Goal: Obtain resource: Download file/media

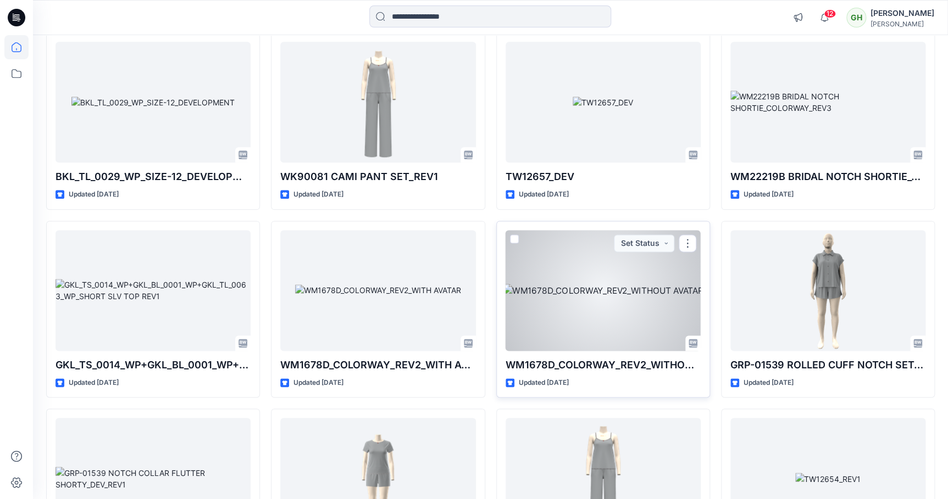
scroll to position [46390, 0]
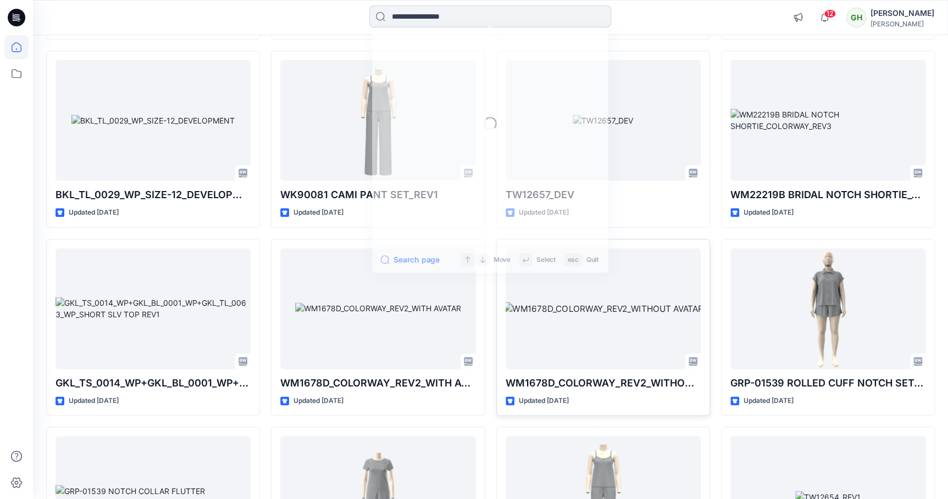
drag, startPoint x: 448, startPoint y: 25, endPoint x: 452, endPoint y: 30, distance: 5.9
click at [449, 25] on input at bounding box center [490, 16] width 242 height 22
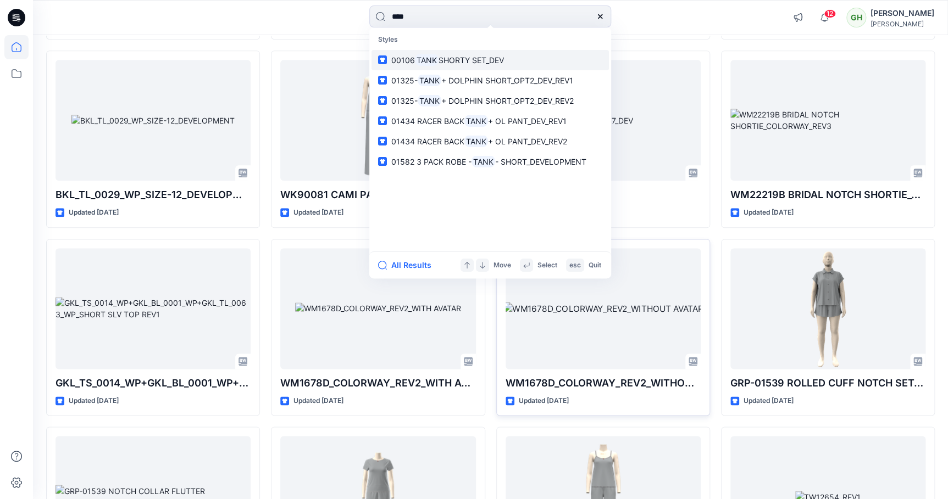
type input "****"
click at [517, 58] on link "00106 TANK SHORTY SET_DEV" at bounding box center [489, 60] width 237 height 20
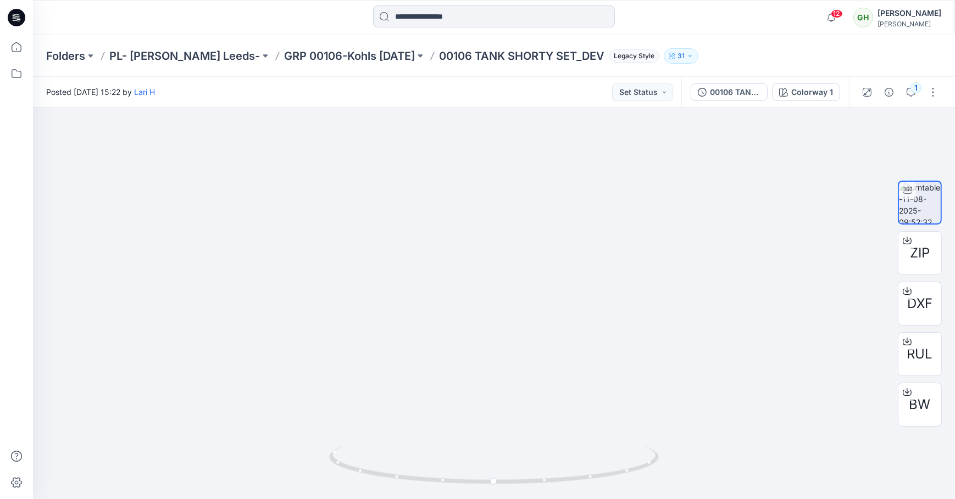
click at [419, 5] on div "12 Notifications Tharusha Sandadeepa shared KS32807_DEVLOPMENT in [PERSON_NAME]…" at bounding box center [494, 17] width 922 height 35
click at [428, 15] on input at bounding box center [494, 16] width 242 height 22
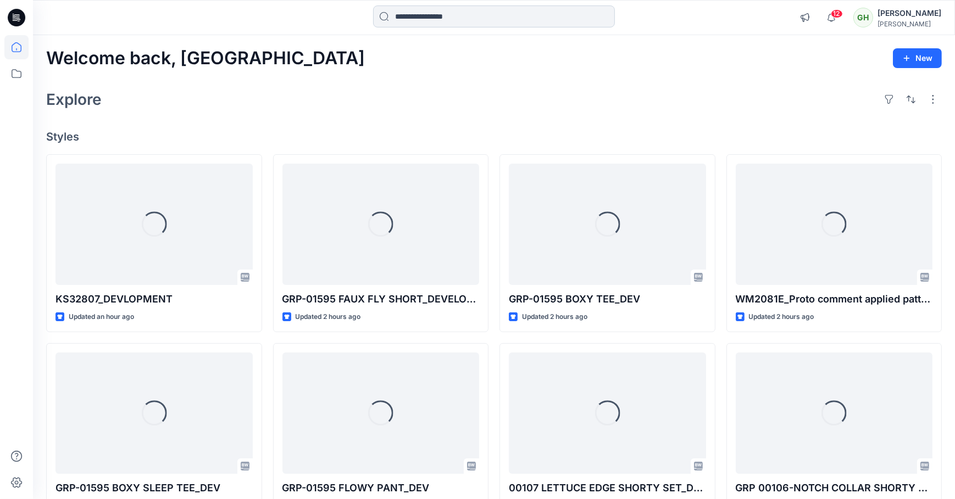
click at [407, 19] on input at bounding box center [494, 16] width 242 height 22
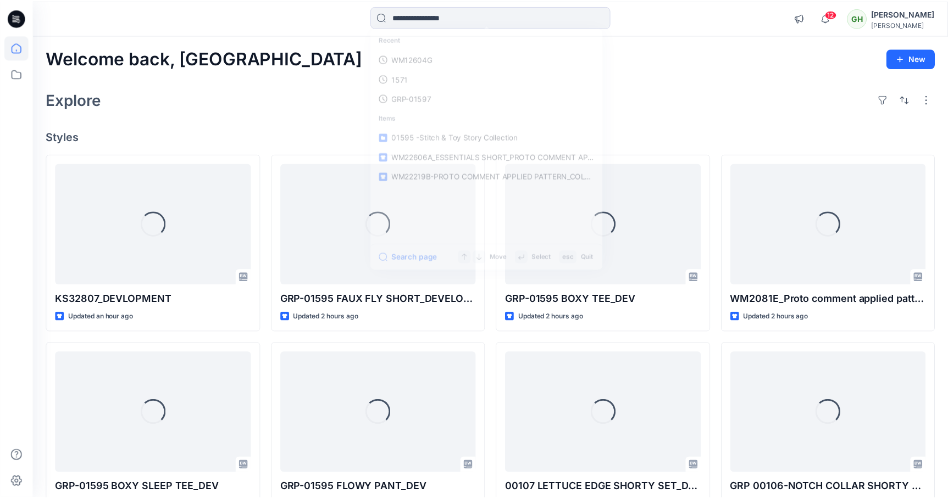
scroll to position [46390, 0]
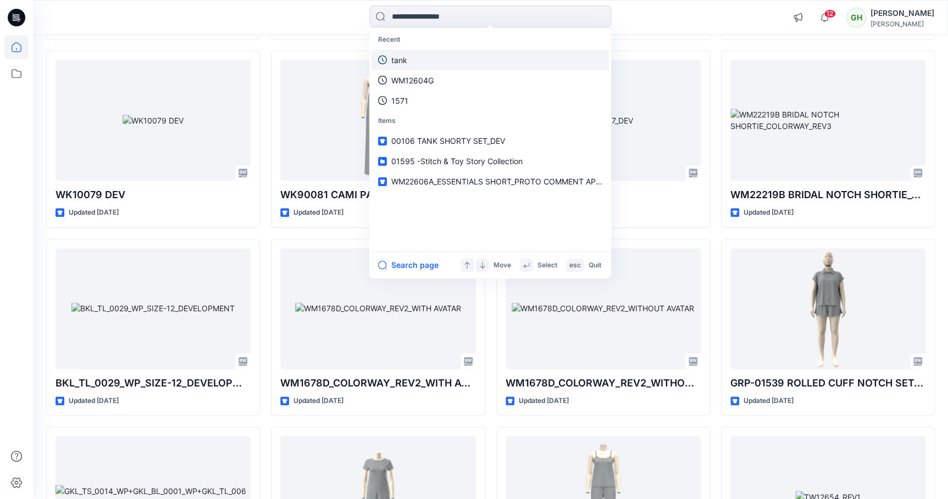
click at [417, 60] on link "tank" at bounding box center [489, 60] width 237 height 20
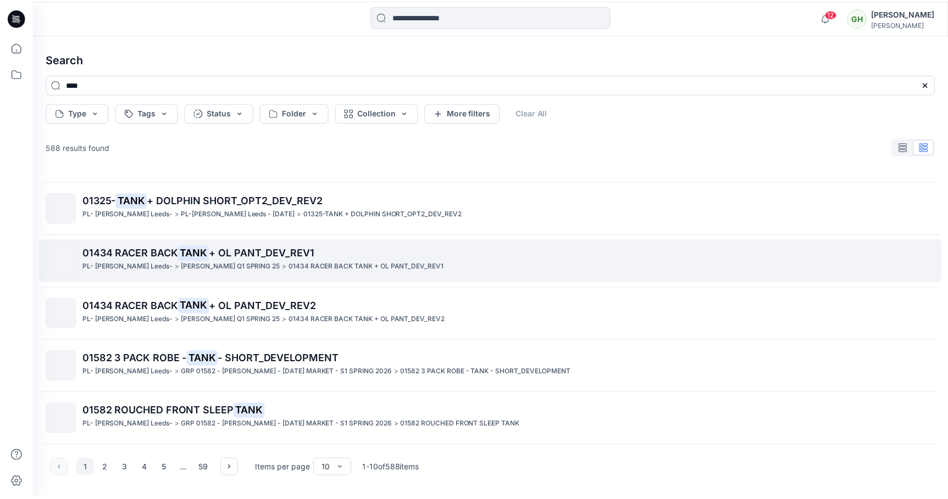
scroll to position [199, 0]
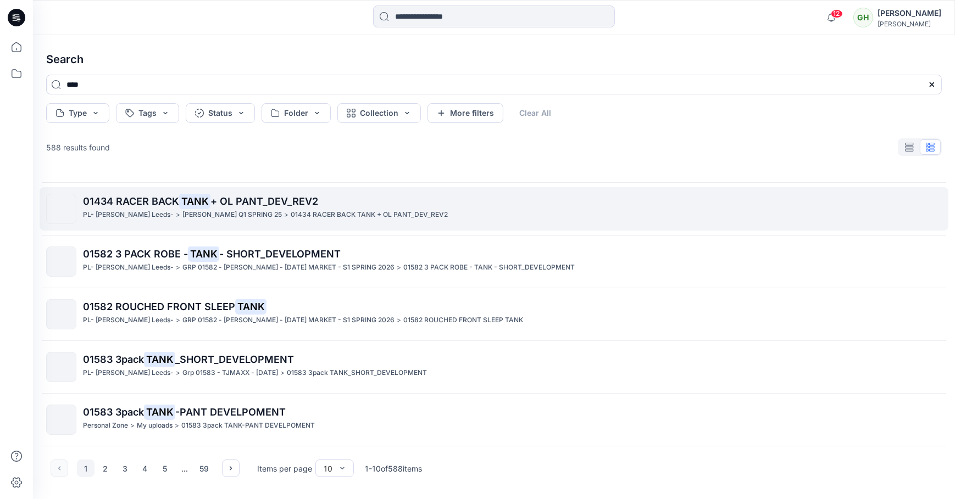
click at [140, 204] on span "01434 RACER BACK" at bounding box center [131, 202] width 96 height 12
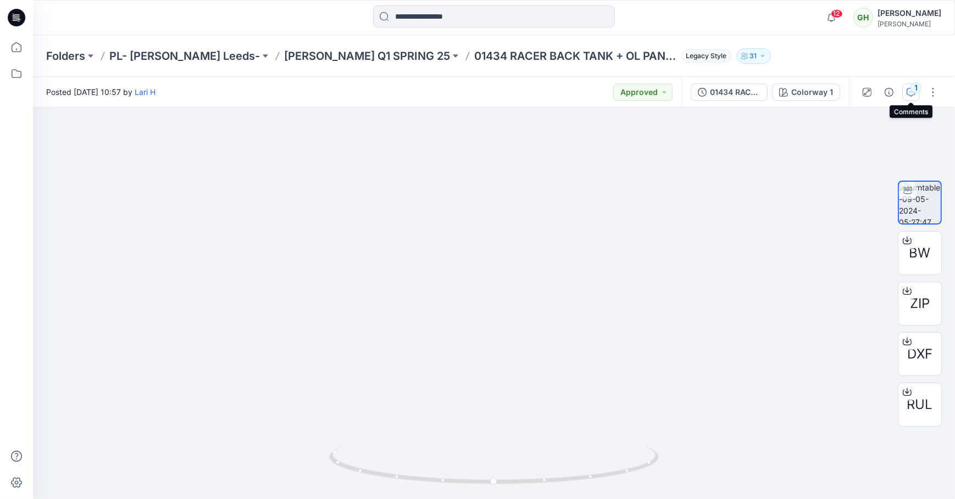
click at [910, 94] on icon "button" at bounding box center [910, 92] width 9 height 9
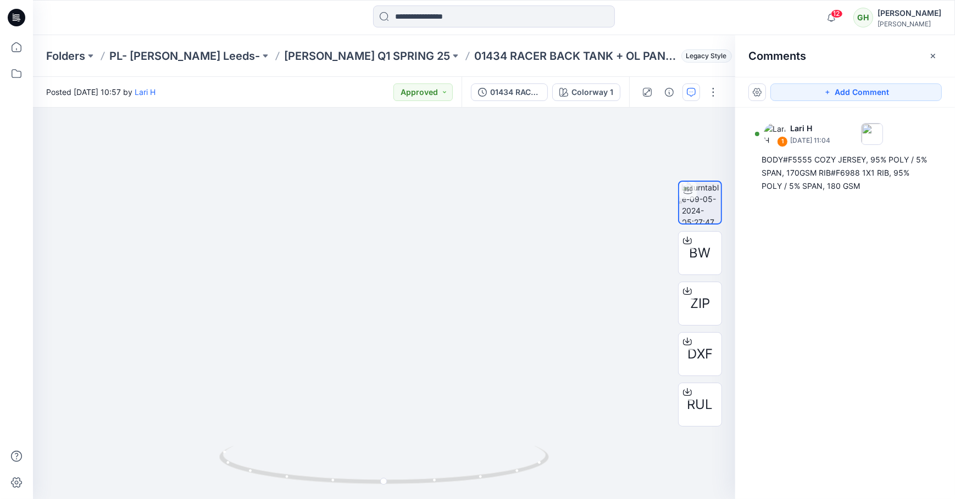
click at [18, 20] on icon at bounding box center [17, 18] width 18 height 18
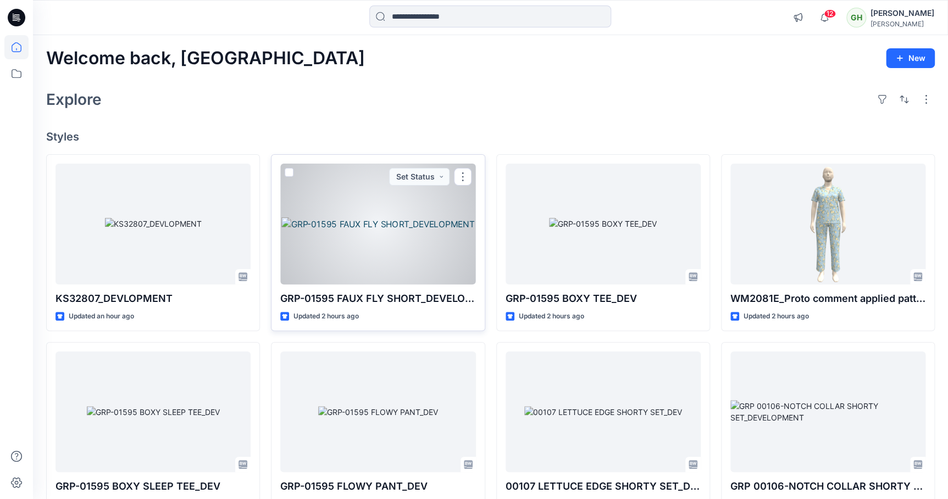
click at [411, 241] on div at bounding box center [377, 224] width 195 height 121
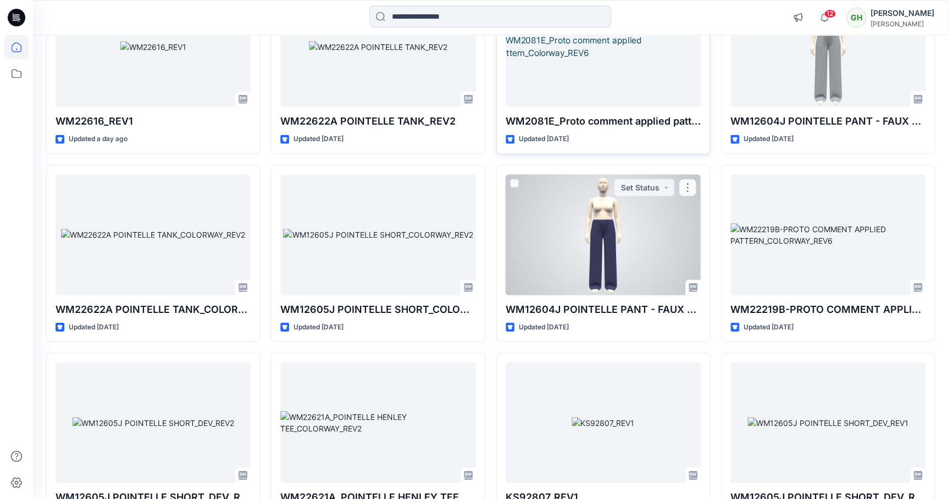
scroll to position [1498, 0]
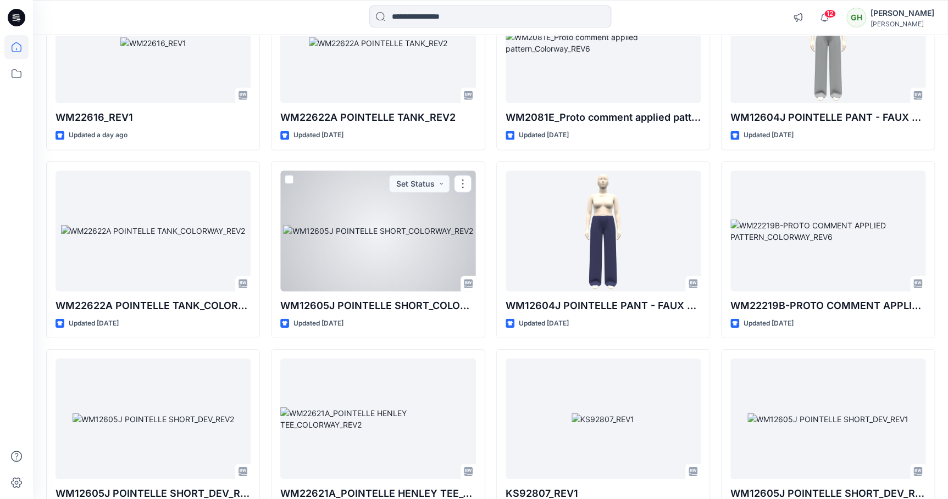
drag, startPoint x: 391, startPoint y: 232, endPoint x: 372, endPoint y: 237, distance: 19.2
click at [391, 233] on div at bounding box center [377, 231] width 195 height 121
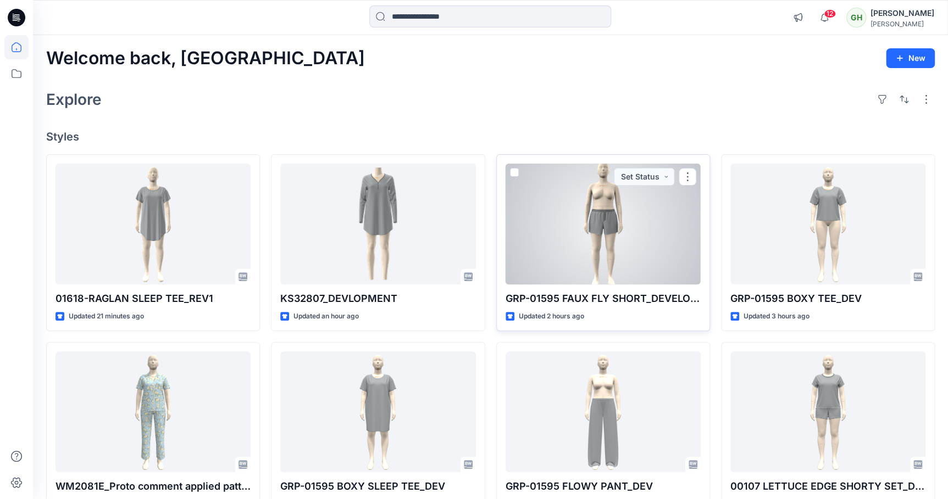
click at [605, 241] on div at bounding box center [602, 224] width 195 height 121
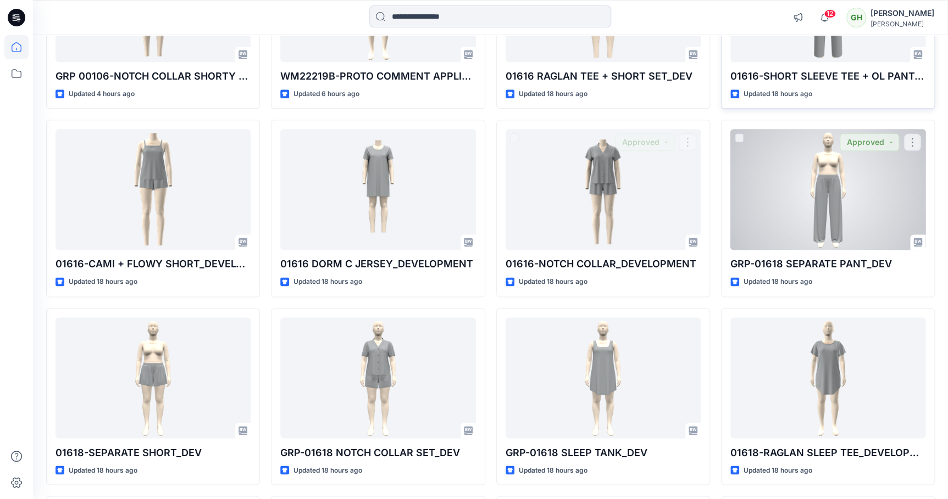
scroll to position [449, 0]
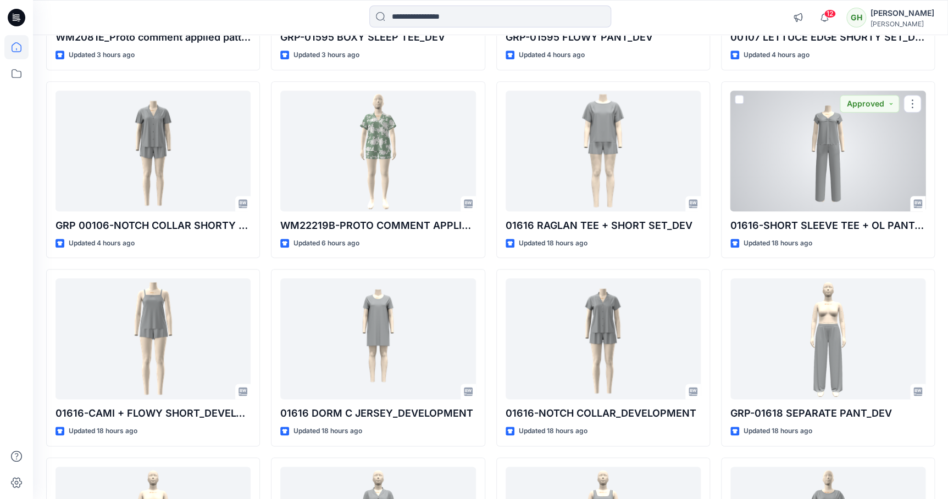
click at [796, 176] on div at bounding box center [827, 151] width 195 height 121
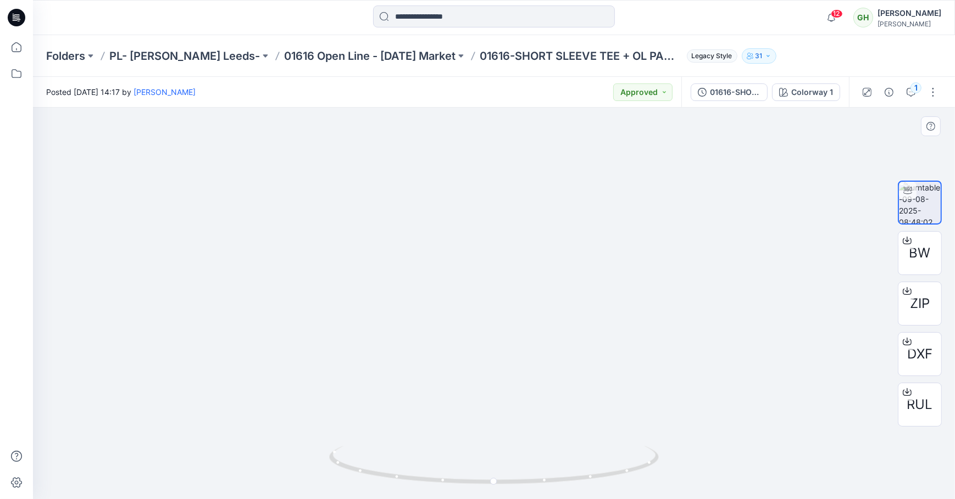
drag, startPoint x: 532, startPoint y: 372, endPoint x: 520, endPoint y: 262, distance: 110.5
click at [520, 262] on img at bounding box center [494, 157] width 274 height 683
drag, startPoint x: 537, startPoint y: 303, endPoint x: 527, endPoint y: 246, distance: 58.0
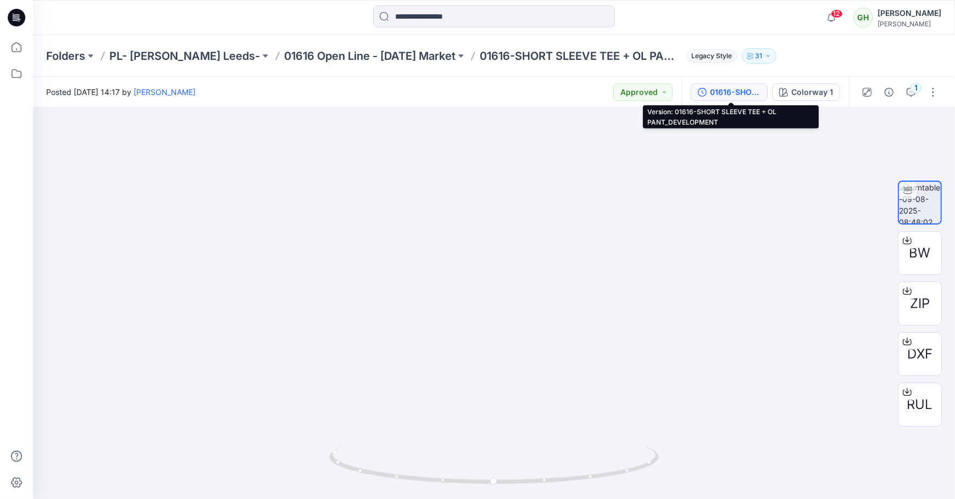
click at [744, 87] on div "01616-SHORT SLEEVE TEE + OL PANT_DEVELOPMENT" at bounding box center [735, 92] width 51 height 12
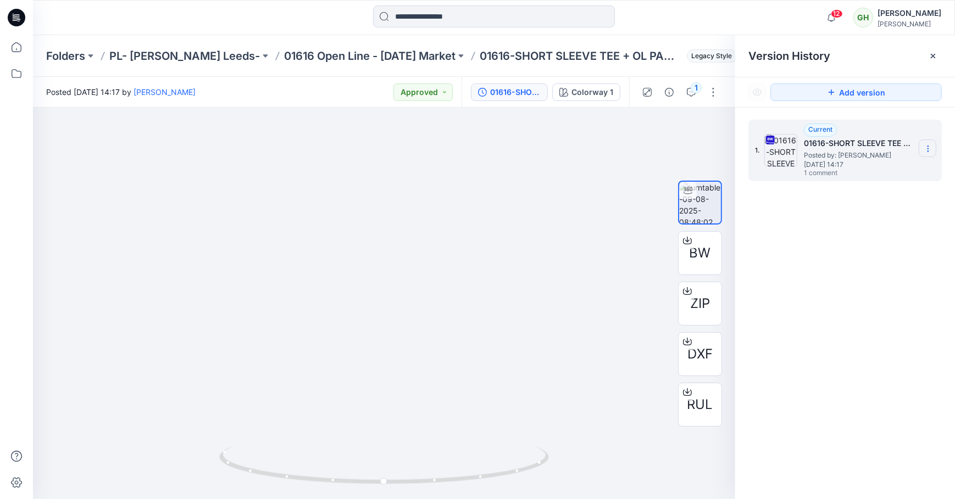
drag, startPoint x: 934, startPoint y: 148, endPoint x: 918, endPoint y: 153, distance: 16.0
click at [934, 148] on section at bounding box center [927, 149] width 18 height 18
click at [885, 169] on span "Download Source BW File" at bounding box center [872, 170] width 92 height 13
